Goal: Transaction & Acquisition: Purchase product/service

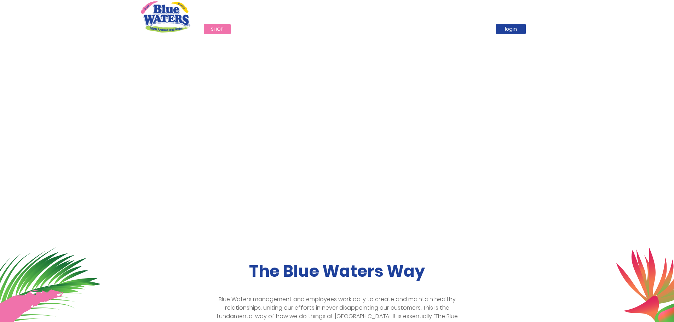
click at [215, 25] on link "Shop" at bounding box center [217, 29] width 27 height 10
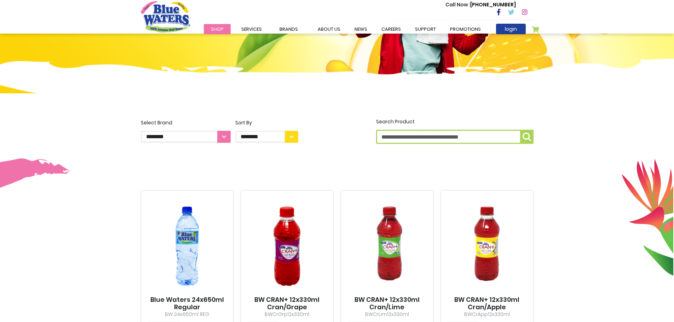
scroll to position [106, 0]
click at [185, 245] on img at bounding box center [188, 246] width 80 height 99
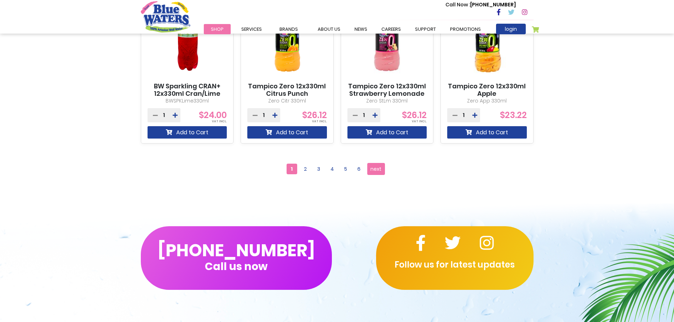
scroll to position [672, 0]
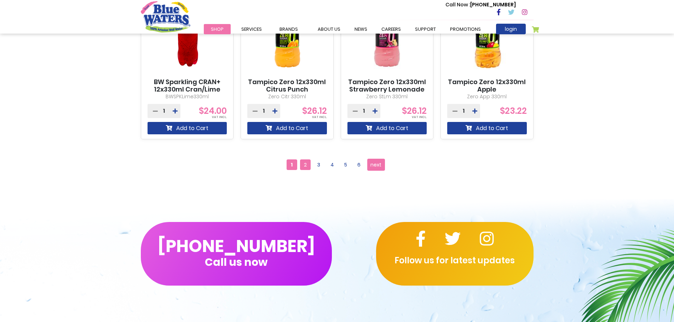
click at [305, 165] on span "2" at bounding box center [305, 165] width 11 height 11
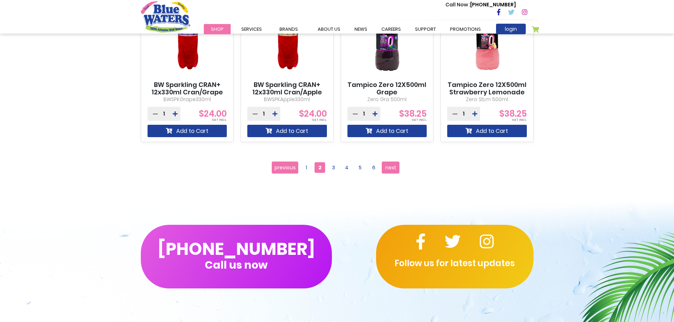
scroll to position [672, 0]
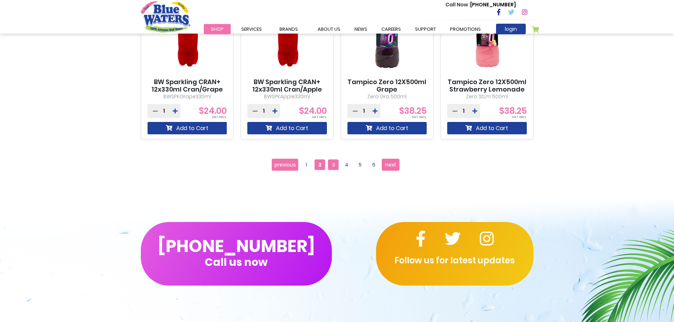
click at [336, 165] on span "3" at bounding box center [333, 165] width 11 height 11
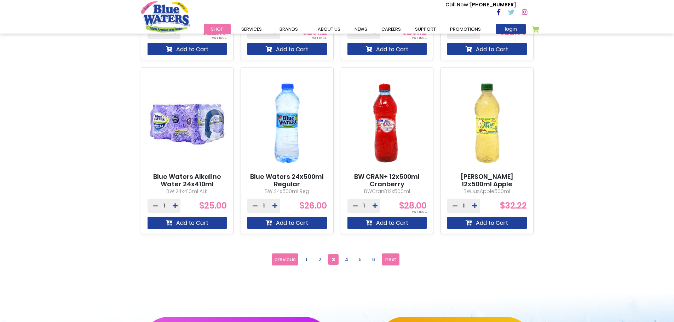
scroll to position [602, 0]
